Goal: Submit feedback/report problem

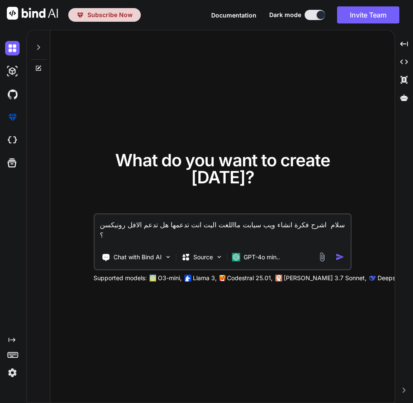
type textarea "x"
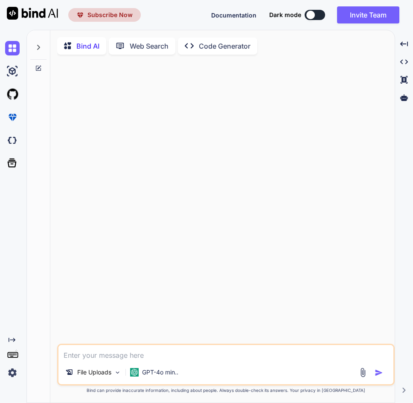
type textarea "x"
